Goal: Information Seeking & Learning: Learn about a topic

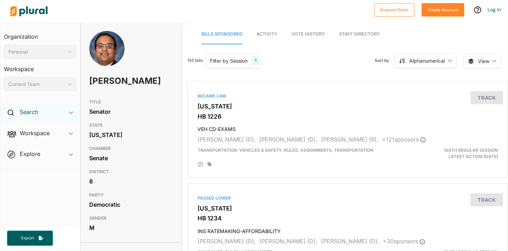
click at [34, 110] on h2 "Search" at bounding box center [29, 112] width 18 height 8
click at [42, 51] on div "Personal" at bounding box center [36, 51] width 56 height 7
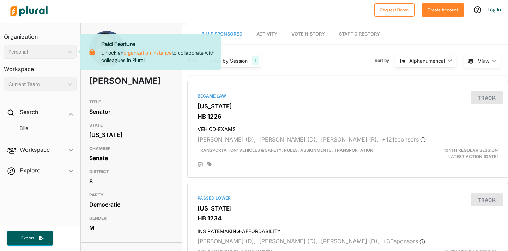
click at [42, 51] on div "Personal" at bounding box center [36, 51] width 56 height 7
click at [331, 59] on div "155 bills Filter by Session 1 Filter by Session close Current Sessions Illinois…" at bounding box center [347, 63] width 320 height 24
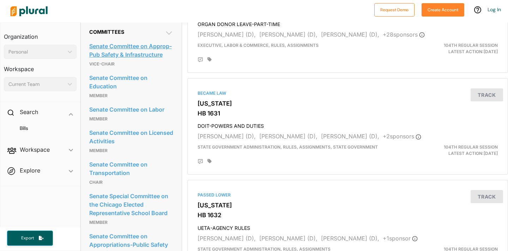
scroll to position [411, 0]
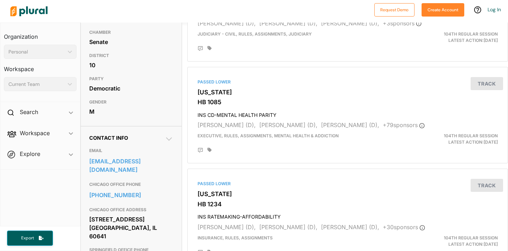
scroll to position [117, 0]
